Goal: Task Accomplishment & Management: Manage account settings

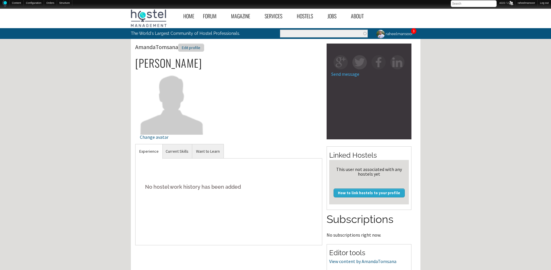
click at [189, 47] on div "Edit profile" at bounding box center [191, 47] width 26 height 8
